Goal: Find specific page/section: Find specific page/section

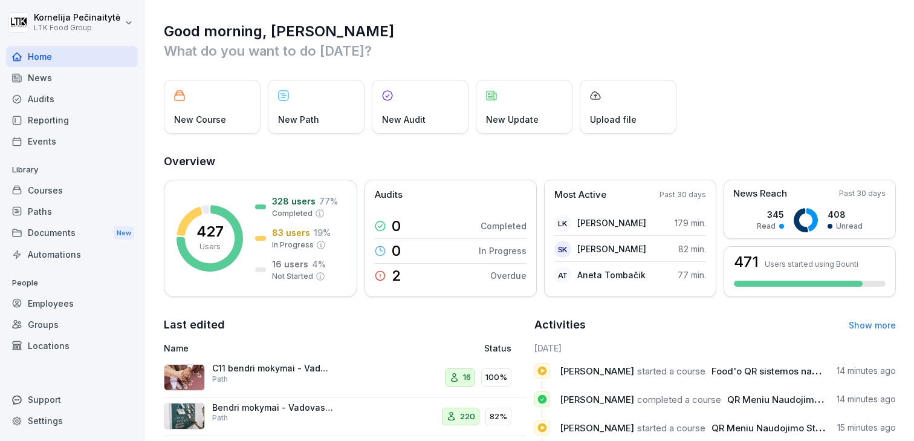
click at [48, 309] on div "Employees" at bounding box center [72, 303] width 132 height 21
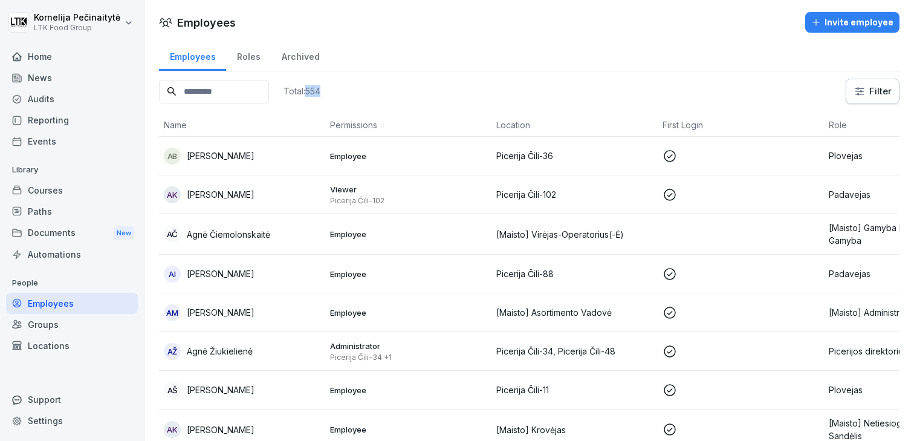
drag, startPoint x: 319, startPoint y: 92, endPoint x: 348, endPoint y: 93, distance: 28.4
click at [348, 93] on div "Total: 554 Filter" at bounding box center [529, 91] width 740 height 25
drag, startPoint x: 348, startPoint y: 93, endPoint x: 322, endPoint y: 92, distance: 26.0
click at [322, 92] on div "Total: 554 Filter" at bounding box center [529, 91] width 740 height 25
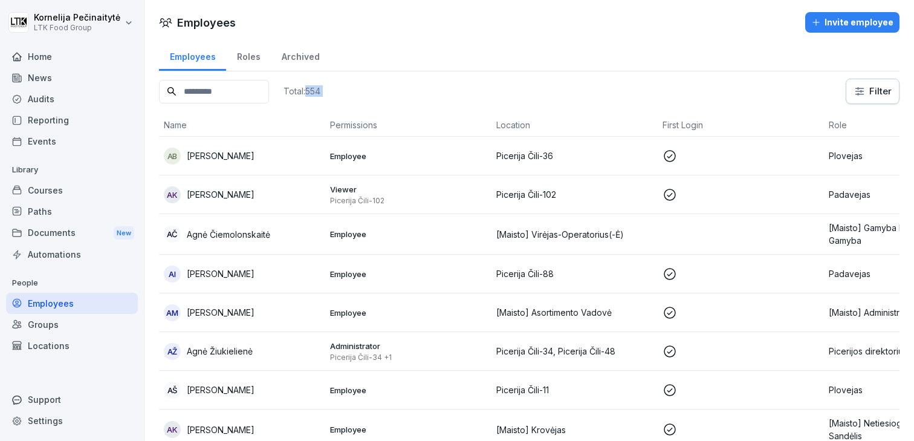
click at [320, 92] on p "Total: 554" at bounding box center [301, 90] width 37 height 11
